Goal: Information Seeking & Learning: Learn about a topic

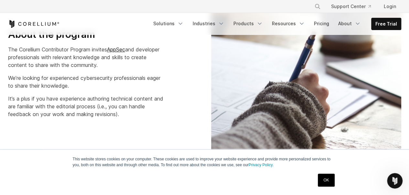
click at [326, 180] on link "OK" at bounding box center [326, 180] width 16 height 13
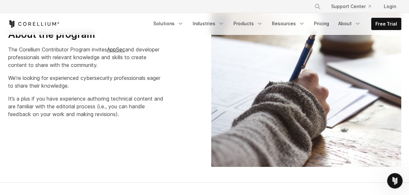
scroll to position [323, 0]
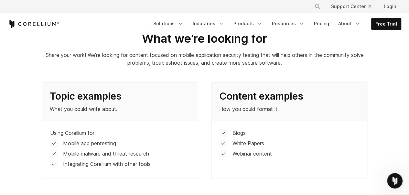
click at [256, 150] on p "Webinar content" at bounding box center [251, 154] width 39 height 8
drag, startPoint x: 258, startPoint y: 156, endPoint x: 273, endPoint y: 141, distance: 21.5
click at [258, 156] on p "Webinar content" at bounding box center [251, 154] width 39 height 8
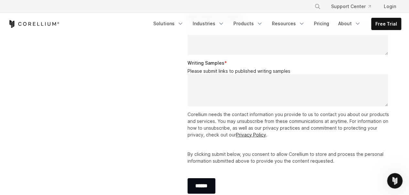
scroll to position [1111, 0]
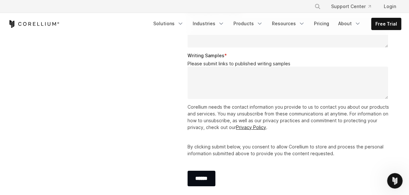
click at [19, 76] on div "Work with us We'd love for you to join us and the community in sharing knowledg…" at bounding box center [205, 14] width 406 height 377
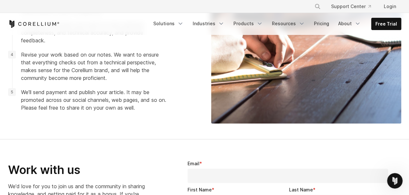
scroll to position [464, 0]
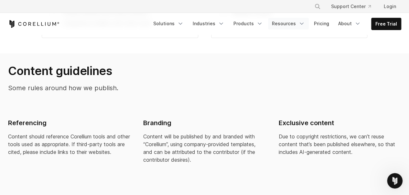
click at [308, 24] on link "Resources" at bounding box center [288, 24] width 41 height 12
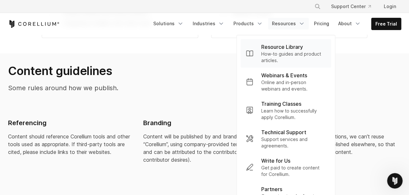
click at [303, 46] on p "Resource Library" at bounding box center [282, 47] width 42 height 8
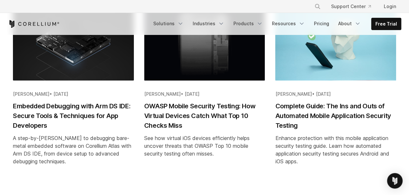
click at [292, 120] on h2 "Complete Guide: The Ins and Outs of Automated Mobile Application Security Testi…" at bounding box center [335, 115] width 121 height 29
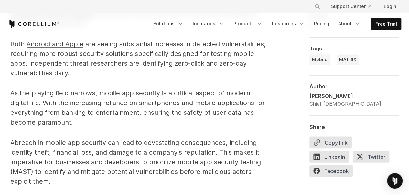
scroll to position [323, 0]
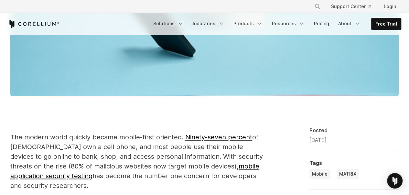
click at [102, 156] on p "The modern world quickly became mobile-first oriented. Ninety-seven percent of …" at bounding box center [137, 161] width 255 height 58
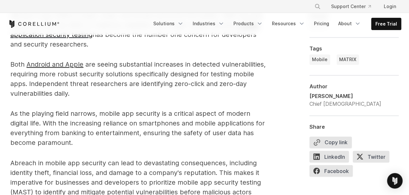
scroll to position [466, 0]
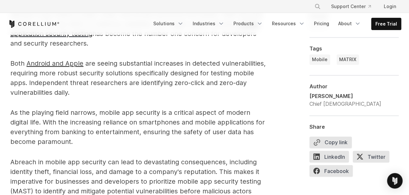
click at [154, 167] on p "A breach in mobile app security can lead to devastating consequences, including…" at bounding box center [137, 181] width 255 height 49
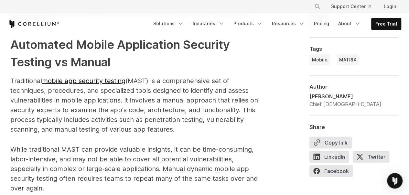
scroll to position [647, 0]
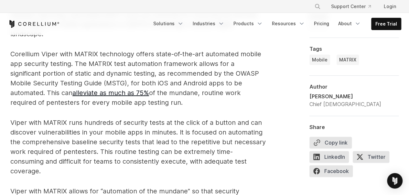
scroll to position [1257, 0]
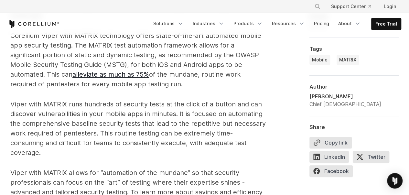
click at [228, 168] on p "Viper with MATRIX allows for “automation of the mundane” so that security profe…" at bounding box center [137, 187] width 255 height 39
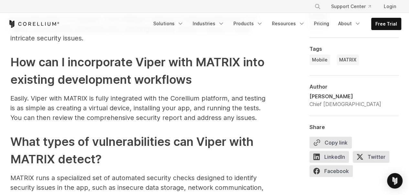
scroll to position [2369, 0]
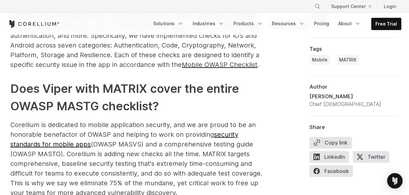
click at [284, 21] on link "Resources" at bounding box center [288, 24] width 41 height 12
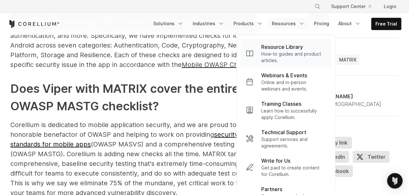
click at [291, 50] on p "Resource Library" at bounding box center [282, 47] width 42 height 8
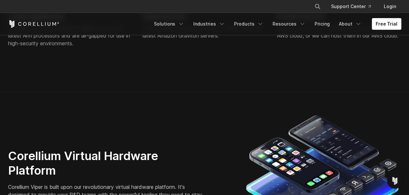
scroll to position [1778, 0]
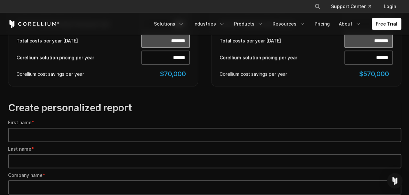
scroll to position [647, 0]
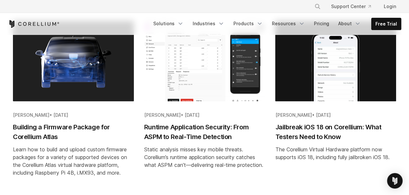
scroll to position [533, 0]
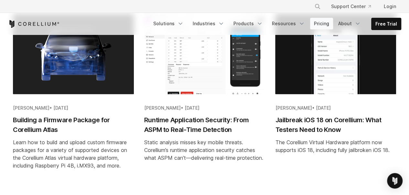
click at [325, 22] on link "Pricing" at bounding box center [321, 24] width 23 height 12
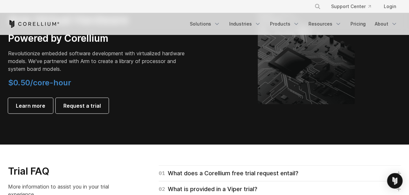
scroll to position [970, 0]
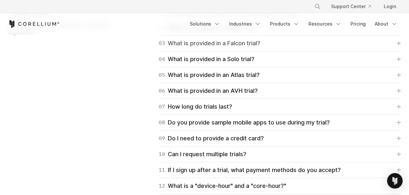
click at [309, 44] on link "03 What is provided in a Falcon trial?" at bounding box center [280, 43] width 242 height 9
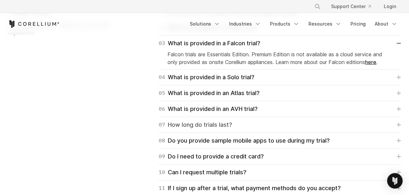
click at [292, 127] on link "07 How long do trials last?" at bounding box center [280, 124] width 242 height 9
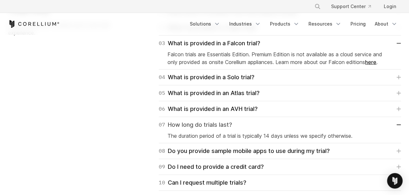
click at [296, 124] on link "07 How long do trials last?" at bounding box center [280, 124] width 242 height 9
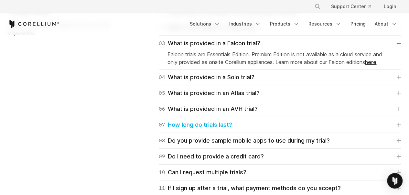
scroll to position [808, 0]
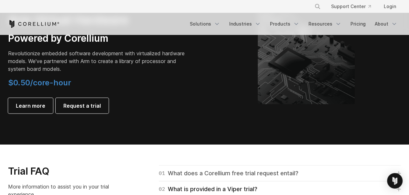
click at [294, 171] on div "01 What does a Corellium free trial request entail?" at bounding box center [229, 173] width 140 height 9
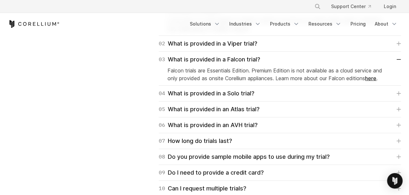
scroll to position [1018, 0]
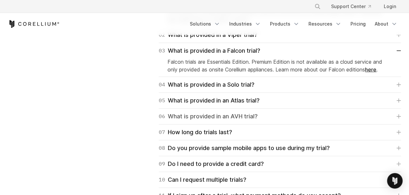
click at [285, 119] on link "06 What is provided in an AVH trial?" at bounding box center [280, 116] width 242 height 9
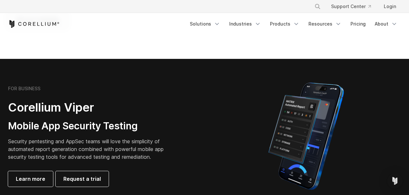
scroll to position [48, 0]
